Goal: Obtain resource: Download file/media

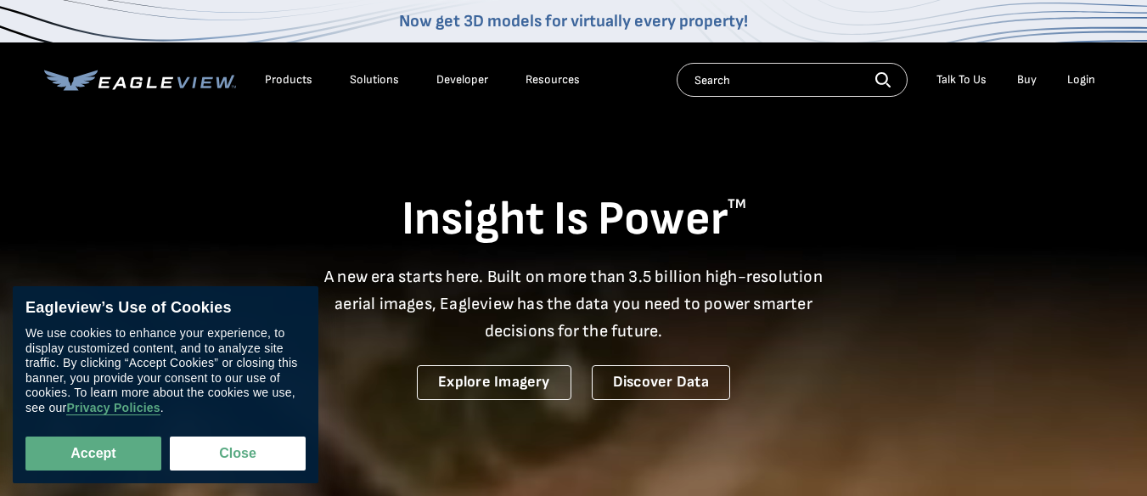
click at [308, 76] on div "Products" at bounding box center [289, 79] width 48 height 15
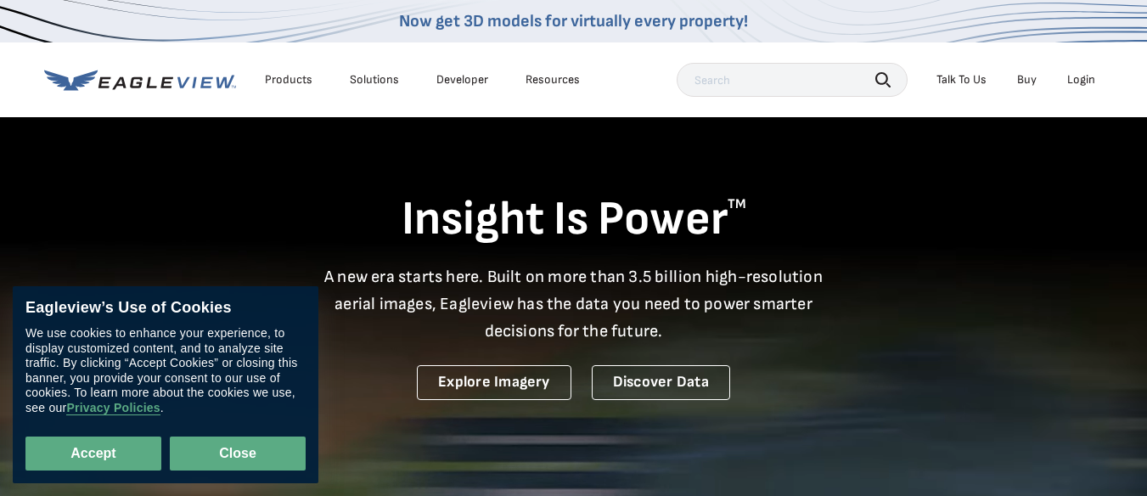
click at [209, 448] on button "Close" at bounding box center [238, 454] width 136 height 34
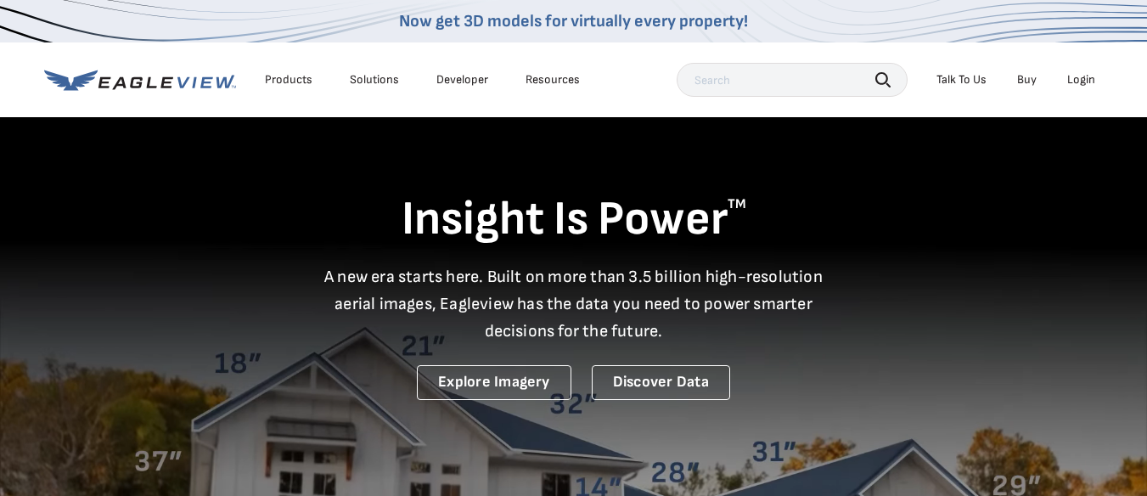
click at [276, 86] on div "Products" at bounding box center [289, 79] width 48 height 15
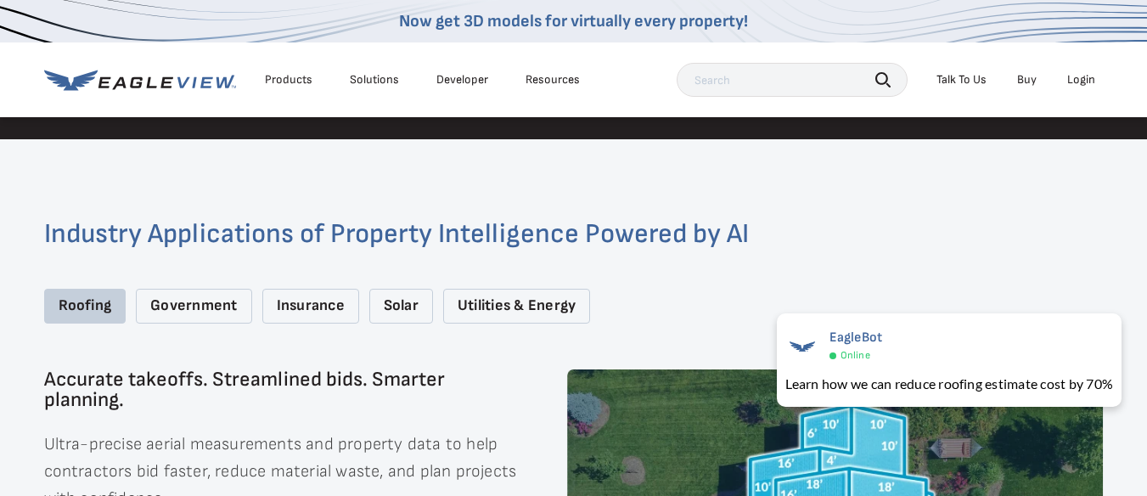
scroll to position [2087, 0]
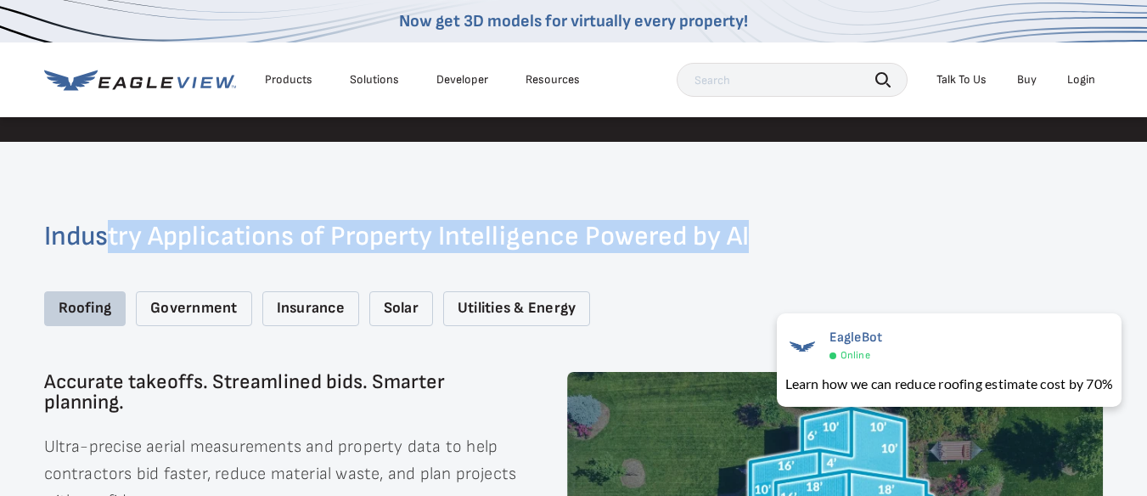
drag, startPoint x: 104, startPoint y: 234, endPoint x: 746, endPoint y: 230, distance: 641.3
click at [746, 230] on h2 "Industry Applications of Property Intelligence Powered by AI" at bounding box center [574, 236] width 1060 height 27
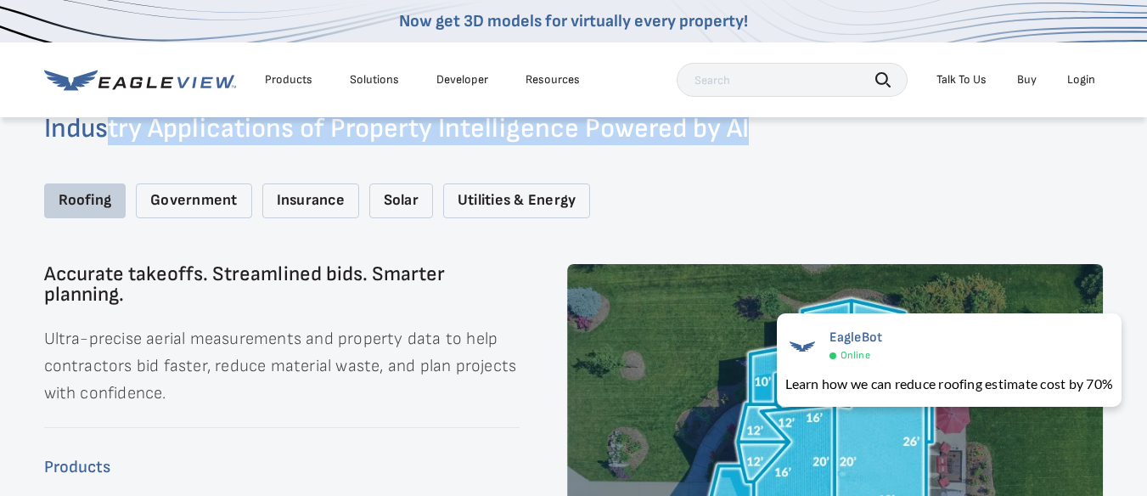
scroll to position [2257, 0]
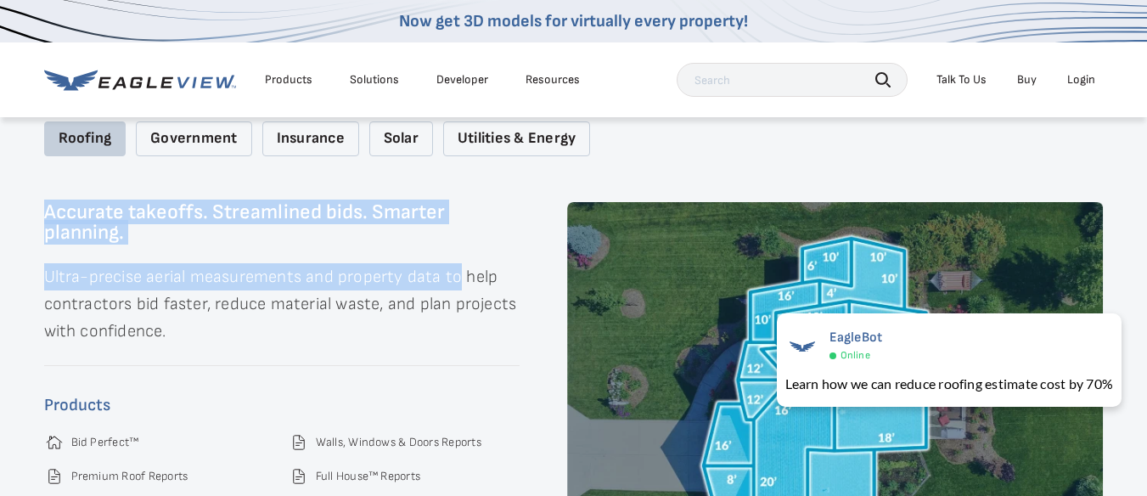
drag, startPoint x: 39, startPoint y: 195, endPoint x: 617, endPoint y: 249, distance: 580.0
click at [462, 276] on div "Industry Applications of Property Intelligence Powered by AI Roofing Government…" at bounding box center [573, 320] width 1147 height 696
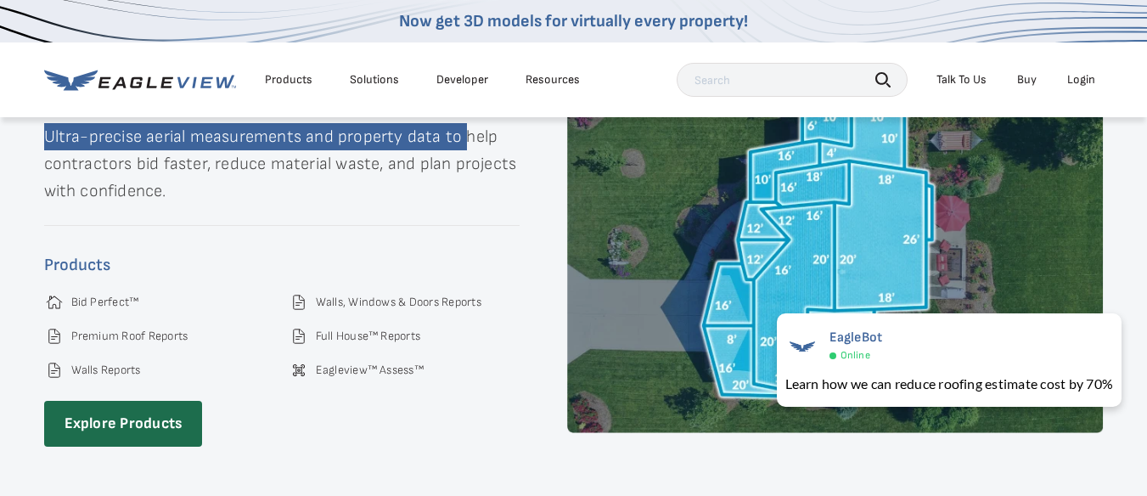
scroll to position [2427, 0]
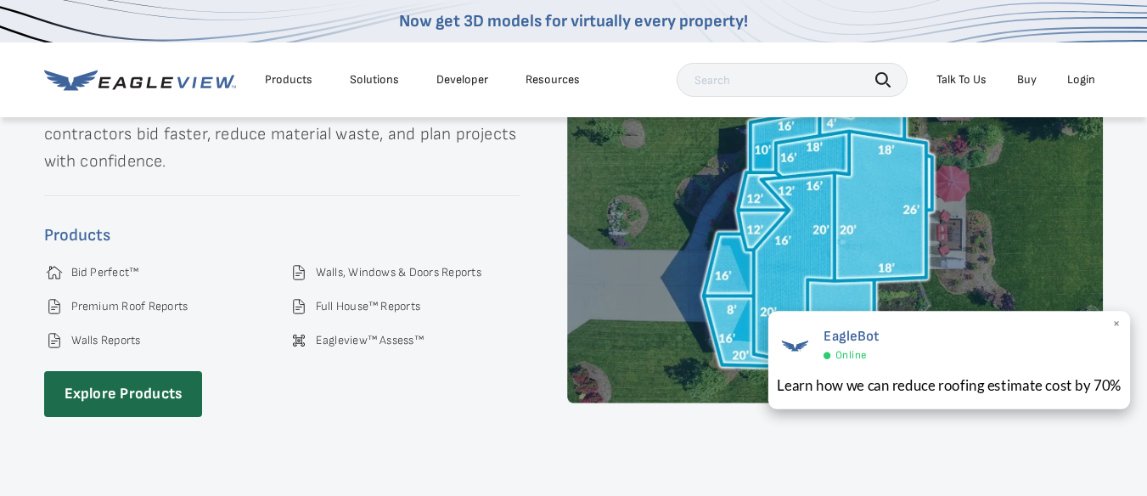
click at [1117, 324] on span "×" at bounding box center [1117, 325] width 9 height 18
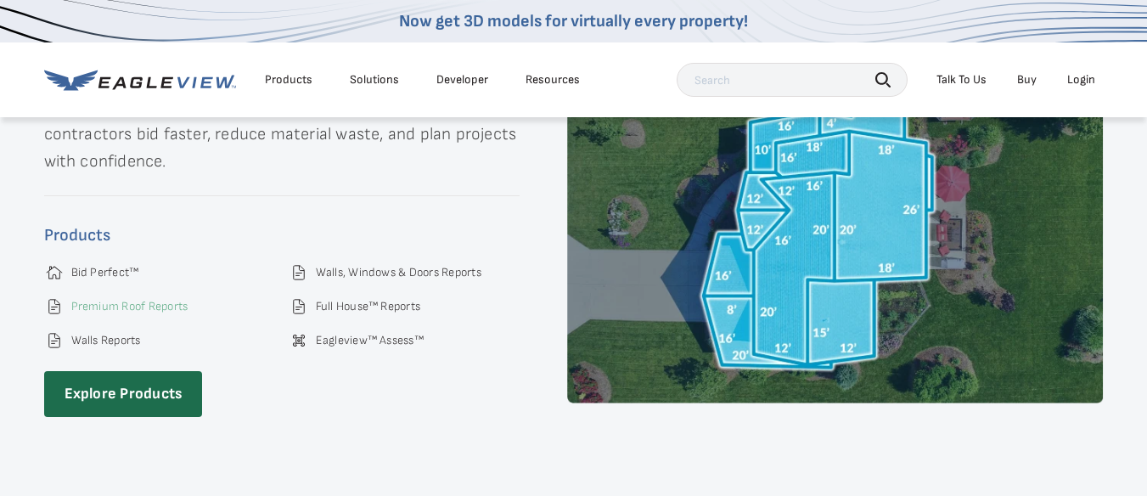
click at [144, 299] on link "Premium Roof Reports" at bounding box center [129, 306] width 117 height 15
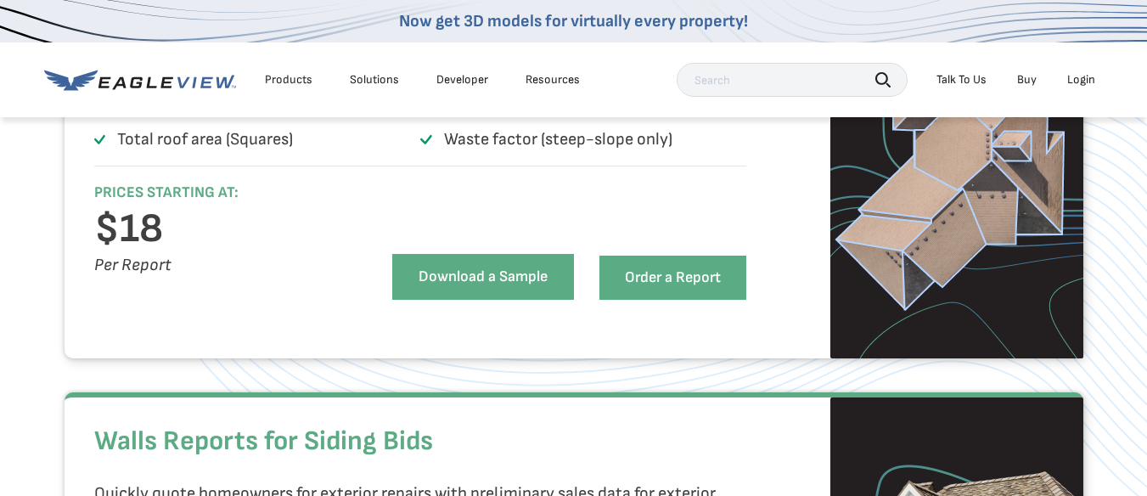
scroll to position [1359, 0]
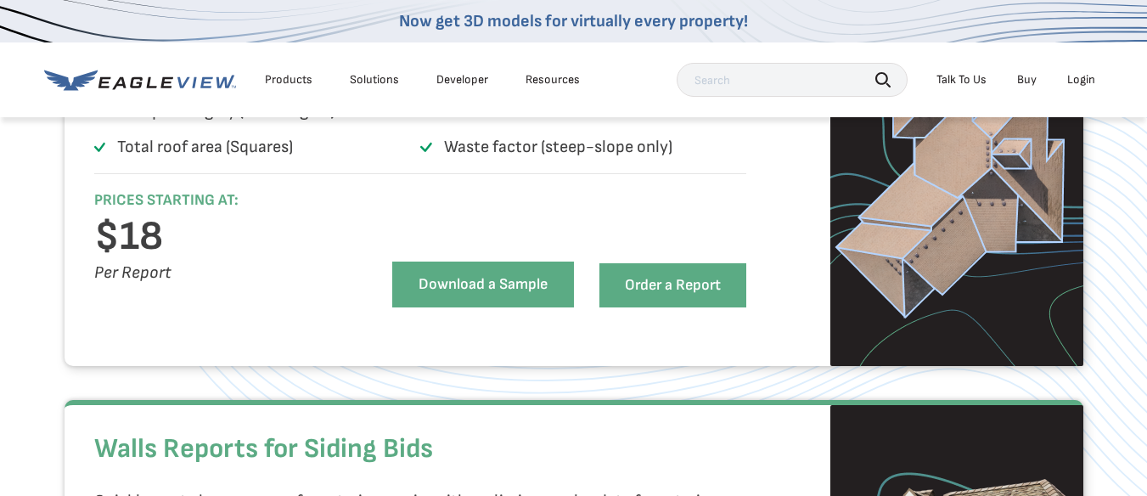
click at [471, 307] on link "Download a Sample" at bounding box center [483, 285] width 182 height 46
